Goal: Transaction & Acquisition: Purchase product/service

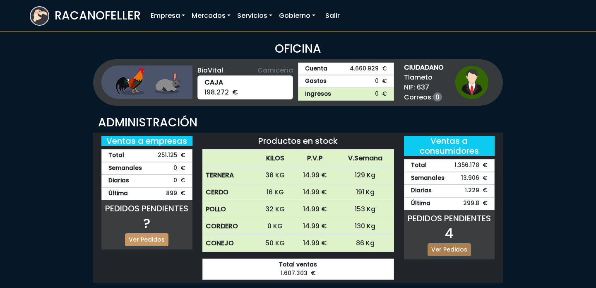
click at [447, 249] on link "Ver Pedidos" at bounding box center [449, 249] width 43 height 13
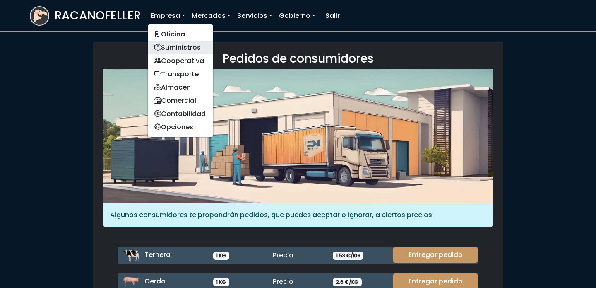
click at [181, 52] on link "Suministros" at bounding box center [180, 47] width 65 height 13
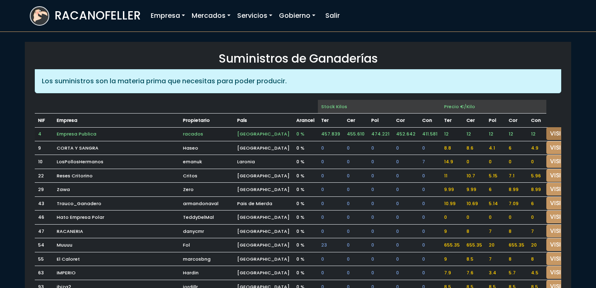
click at [547, 130] on link "VISITAR" at bounding box center [562, 133] width 30 height 13
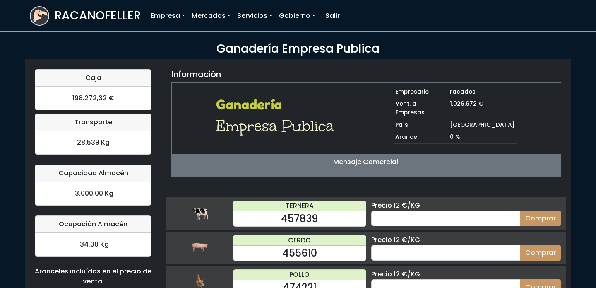
scroll to position [81, 0]
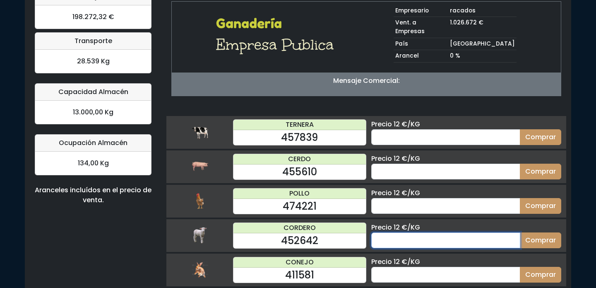
click at [399, 232] on input "number" at bounding box center [446, 240] width 149 height 16
type input "50"
click at [520, 232] on button "Comprar" at bounding box center [540, 240] width 41 height 16
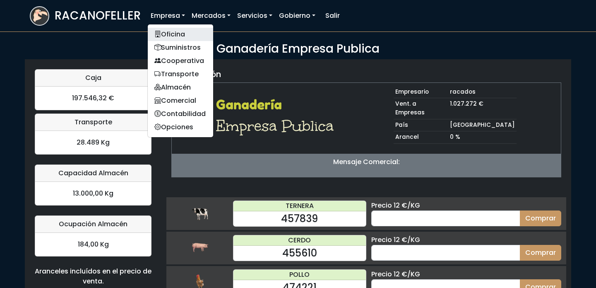
click at [180, 33] on link "Oficina" at bounding box center [180, 34] width 65 height 13
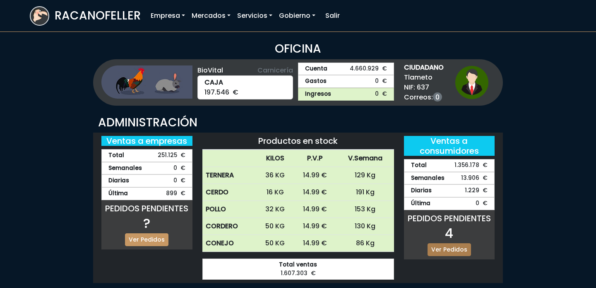
click at [456, 246] on link "Ver Pedidos" at bounding box center [449, 249] width 43 height 13
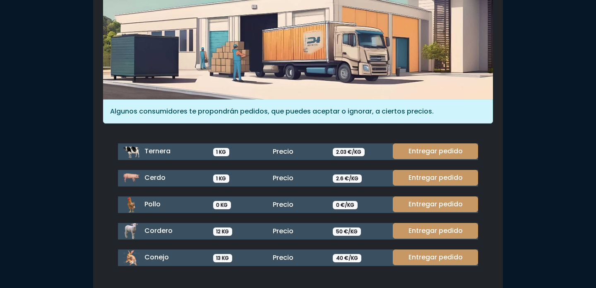
scroll to position [110, 0]
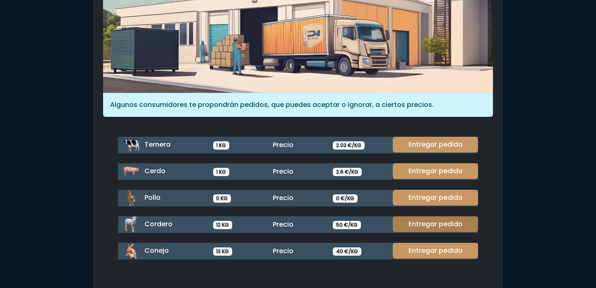
click at [436, 224] on link "Entregar pedido" at bounding box center [435, 224] width 85 height 16
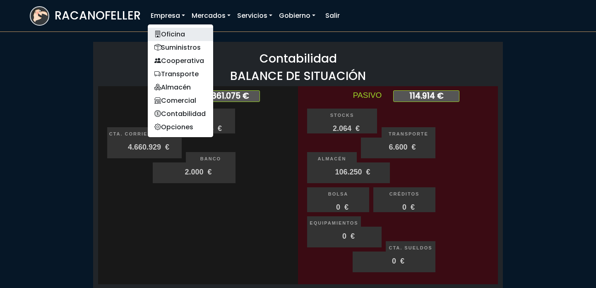
click at [169, 32] on link "Oficina" at bounding box center [180, 34] width 65 height 13
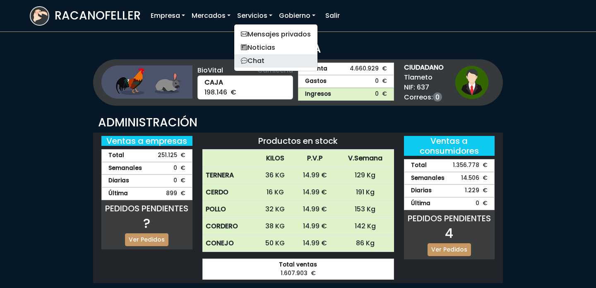
click at [263, 60] on link "Chat" at bounding box center [275, 60] width 83 height 13
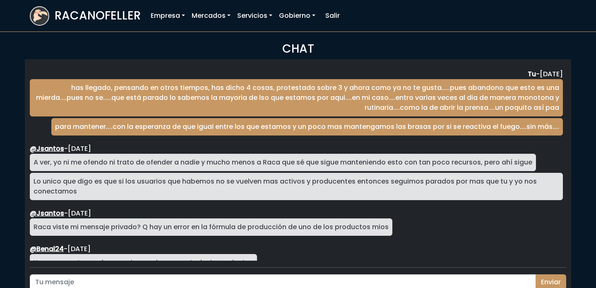
scroll to position [1384, 0]
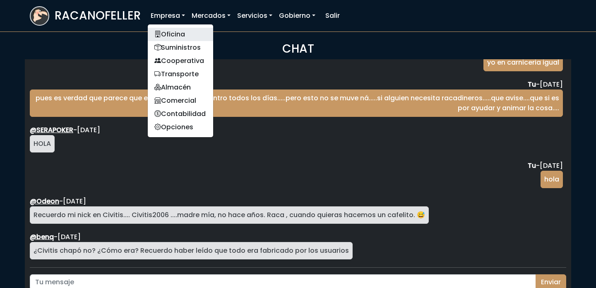
click at [171, 28] on link "Oficina" at bounding box center [180, 34] width 65 height 13
